Goal: Entertainment & Leisure: Consume media (video, audio)

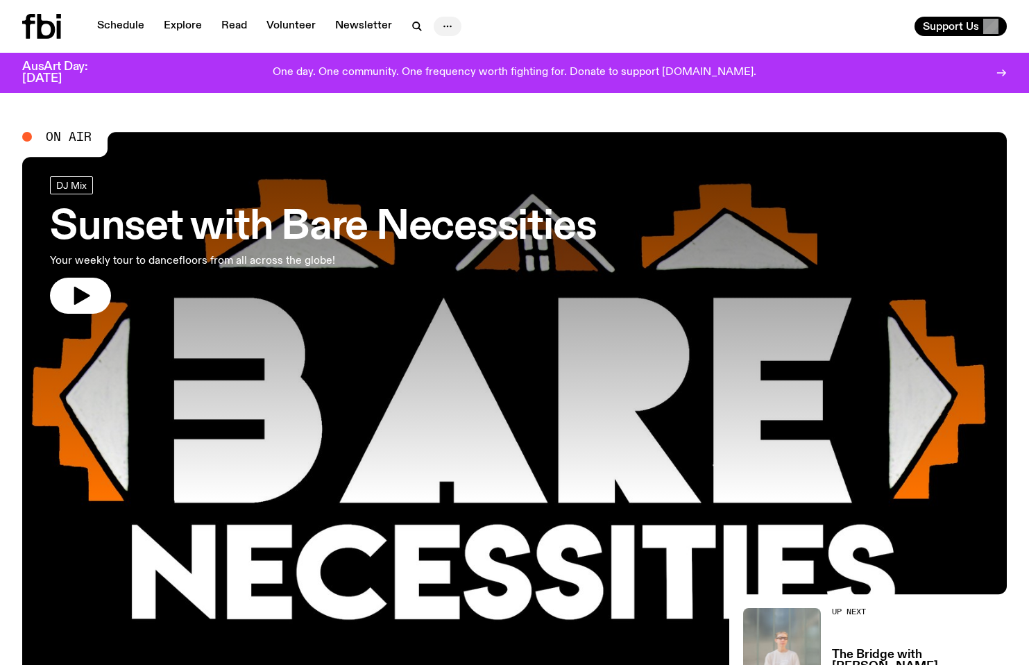
click at [442, 23] on icon "button" at bounding box center [447, 26] width 17 height 17
click at [382, 219] on h3 "Sunset with Bare Necessities" at bounding box center [323, 227] width 546 height 39
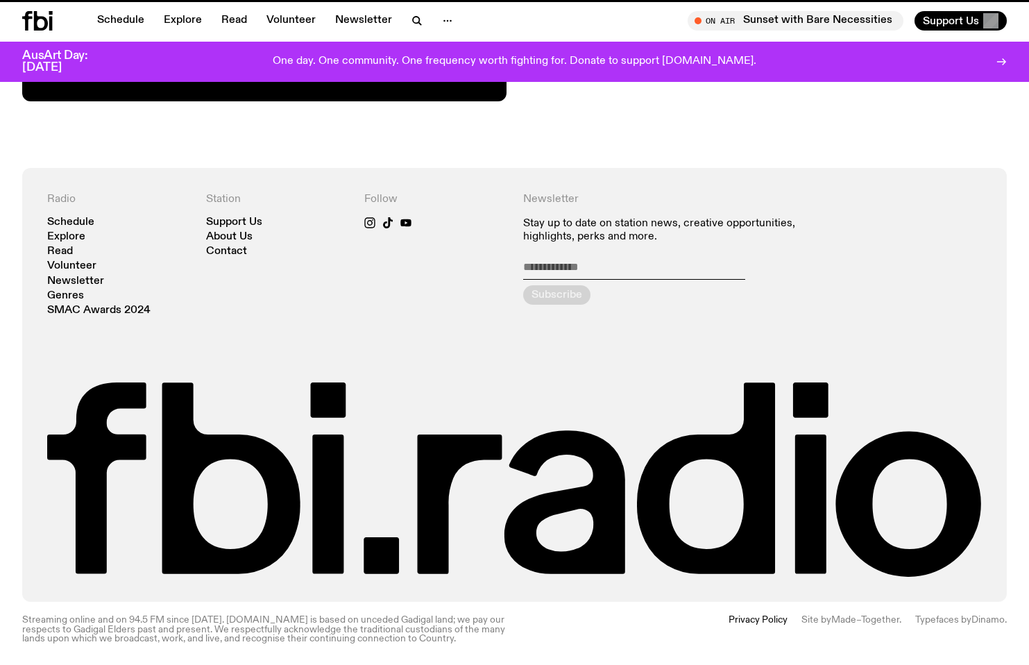
scroll to position [813, 0]
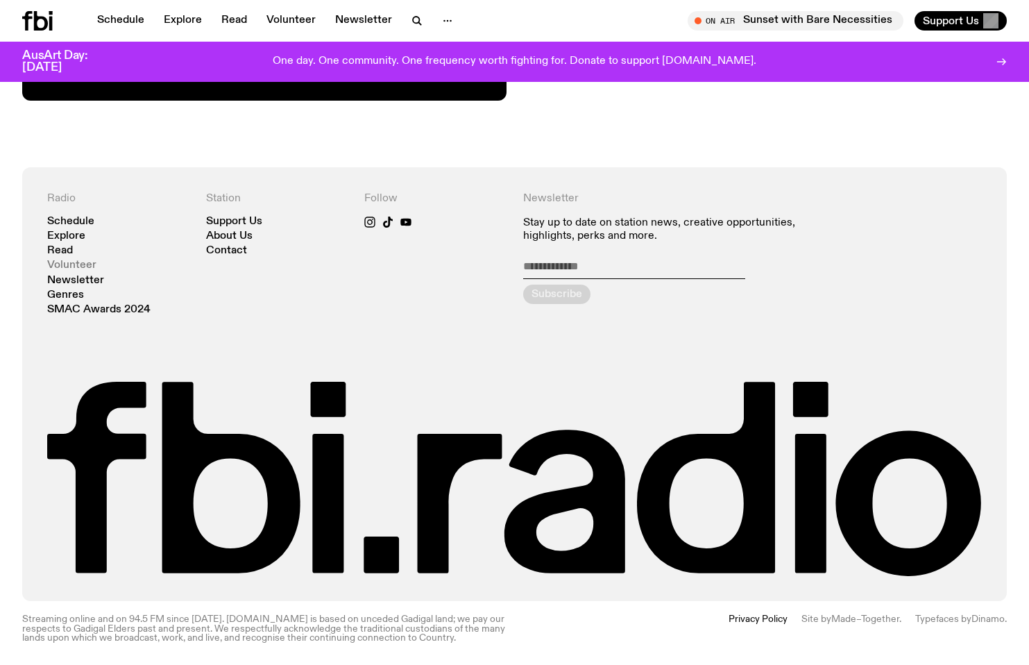
click at [76, 266] on link "Volunteer" at bounding box center [71, 265] width 49 height 10
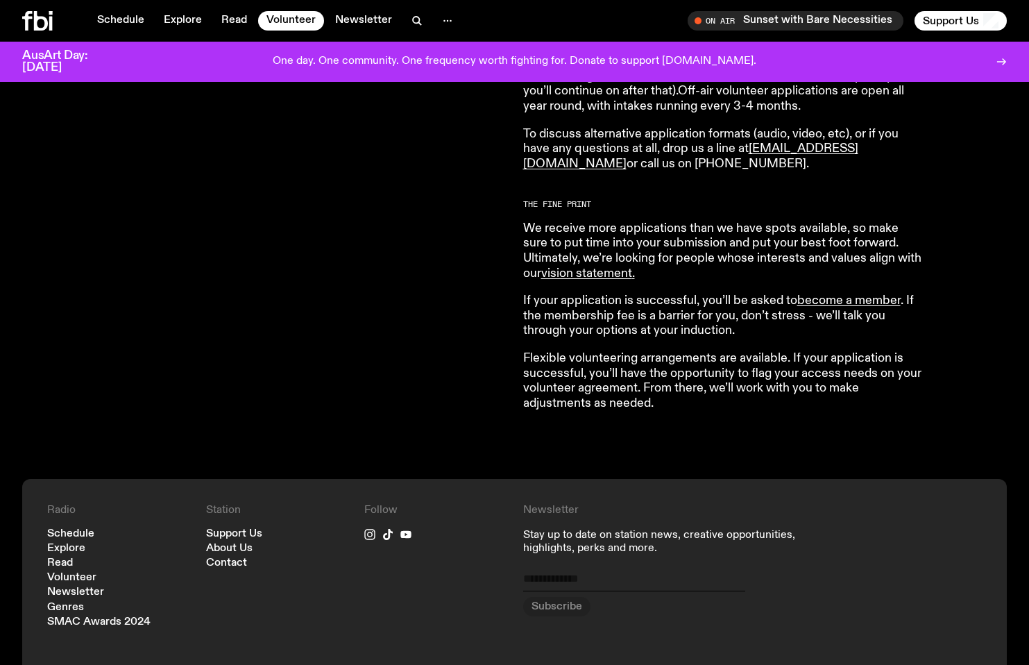
scroll to position [1363, 0]
